Goal: Task Accomplishment & Management: Manage account settings

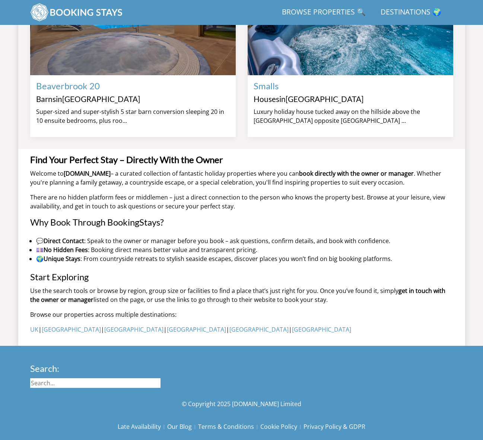
scroll to position [734, 0]
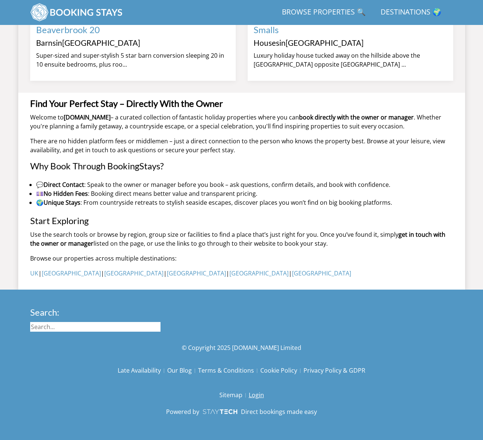
click at [254, 395] on link "Login" at bounding box center [256, 395] width 15 height 13
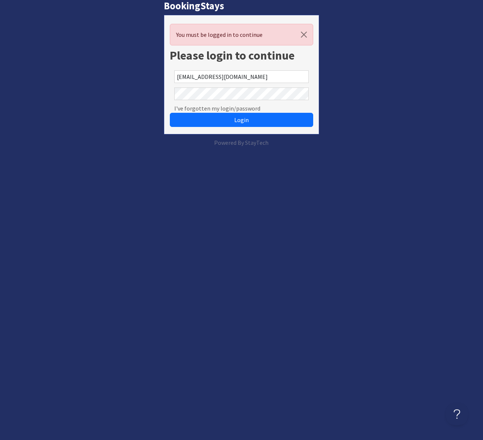
drag, startPoint x: 243, startPoint y: 121, endPoint x: 250, endPoint y: 133, distance: 13.5
click at [243, 121] on span "Login" at bounding box center [241, 119] width 15 height 7
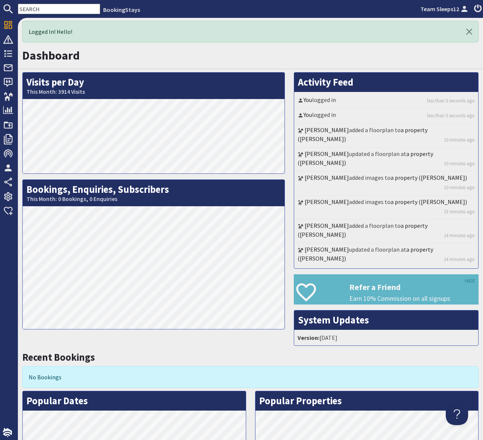
click at [220, 33] on div "Logged In! Hello!" at bounding box center [250, 32] width 456 height 22
